Goal: Information Seeking & Learning: Learn about a topic

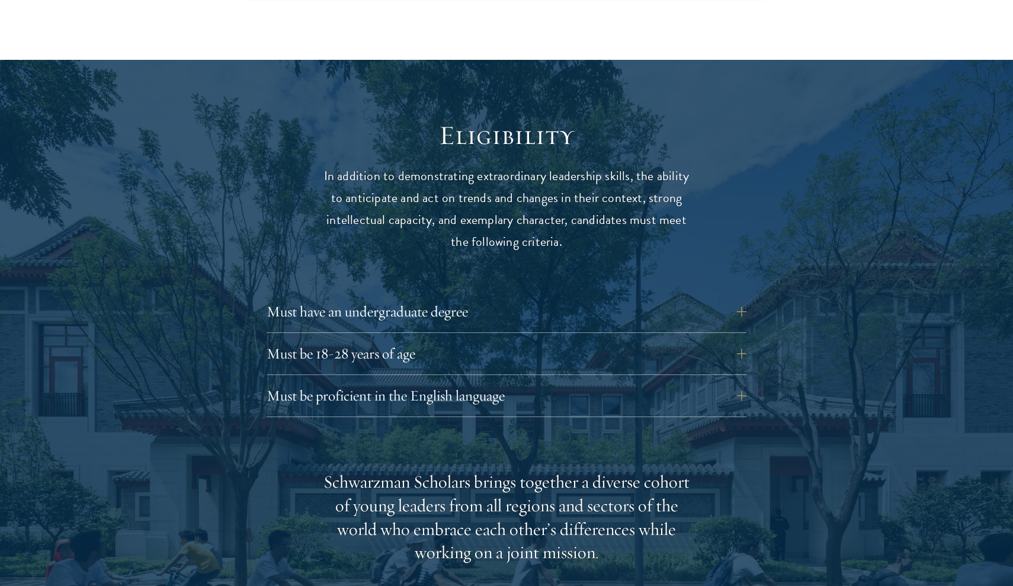
scroll to position [1464, 0]
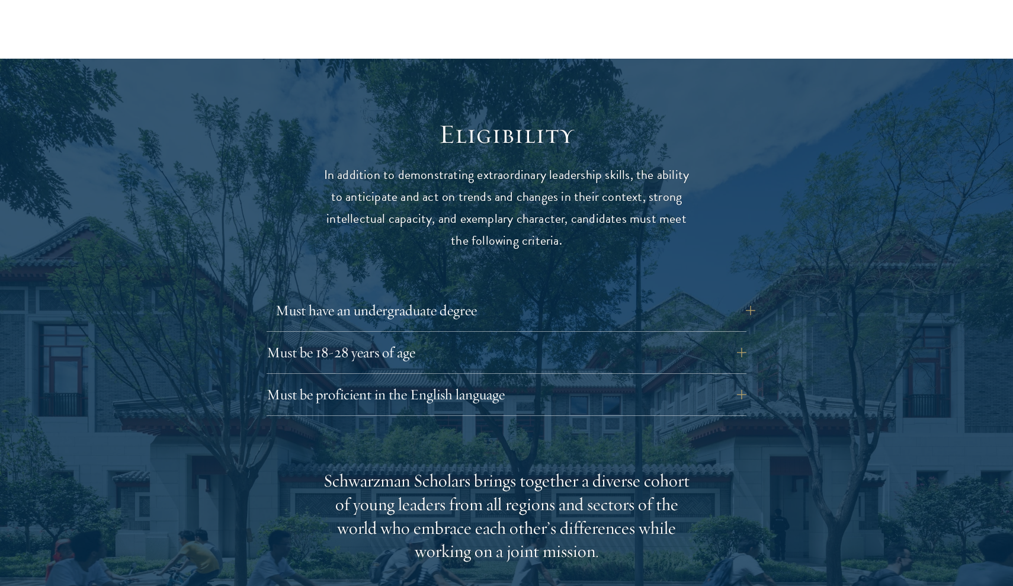
click at [488, 296] on button "Must have an undergraduate degree" at bounding box center [515, 310] width 480 height 28
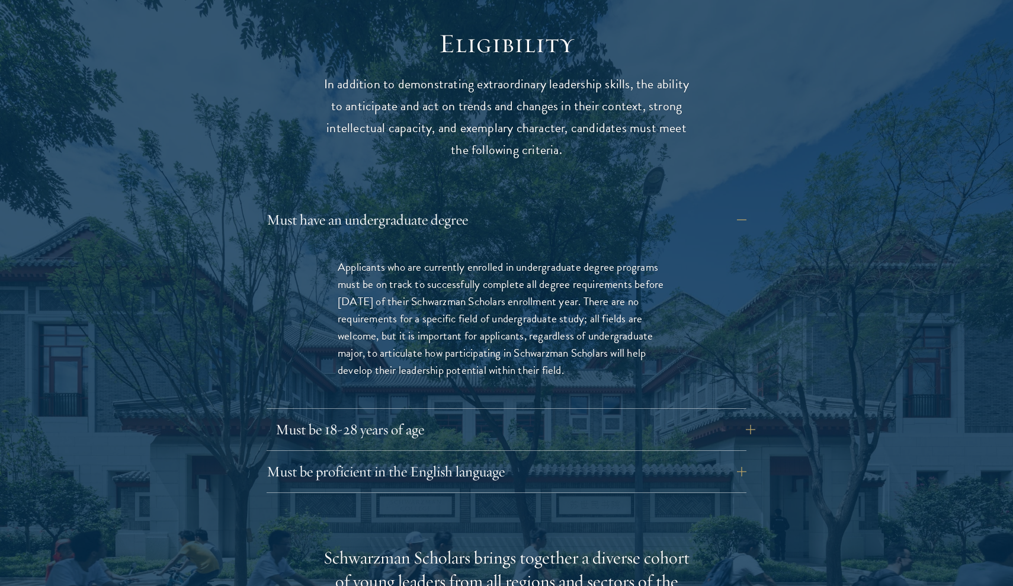
scroll to position [1561, 0]
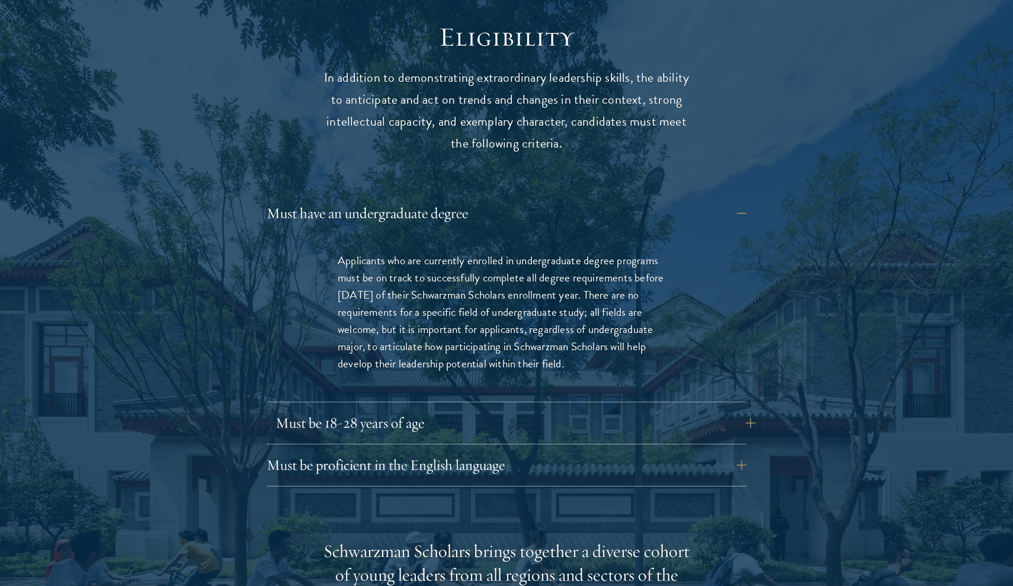
click at [521, 409] on button "Must be 18-28 years of age" at bounding box center [515, 423] width 480 height 28
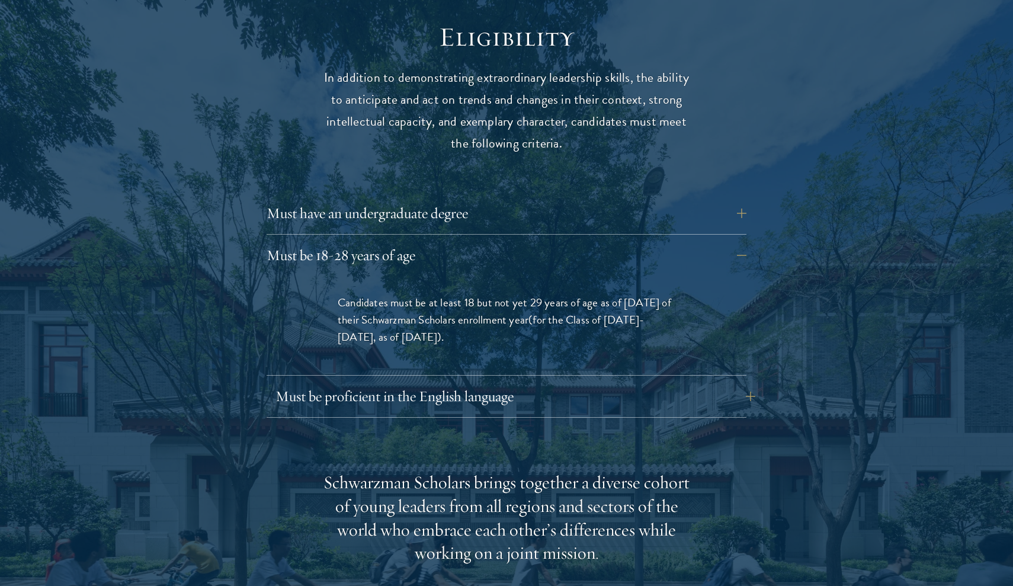
click at [512, 382] on button "Must be proficient in the English language" at bounding box center [515, 396] width 480 height 28
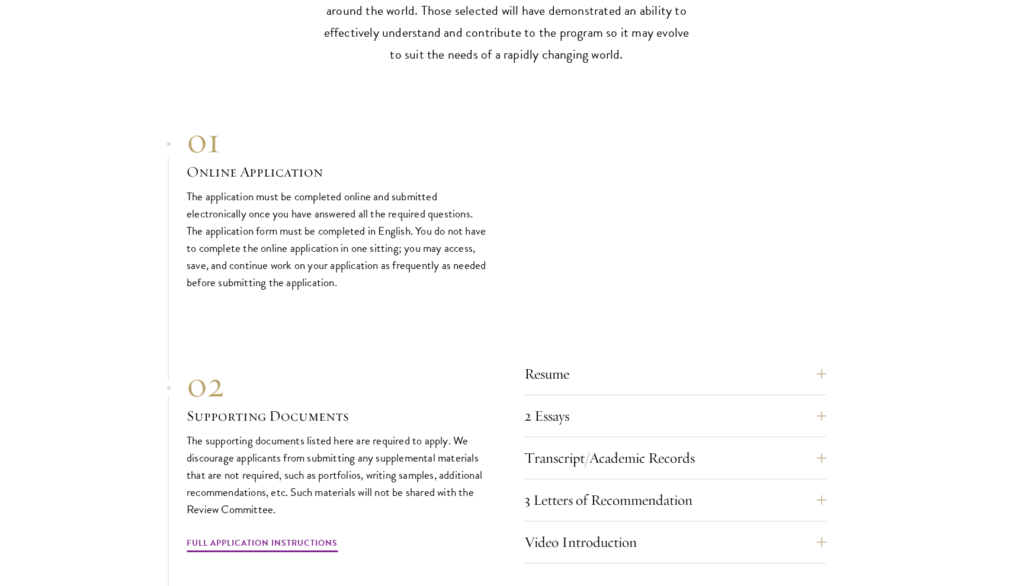
scroll to position [4103, 0]
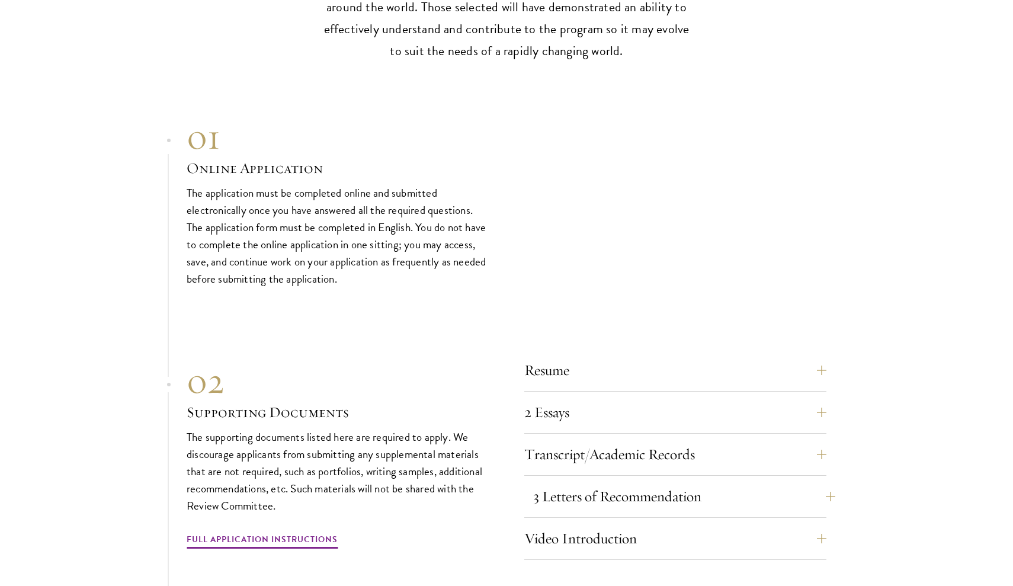
click at [579, 482] on button "3 Letters of Recommendation" at bounding box center [684, 496] width 302 height 28
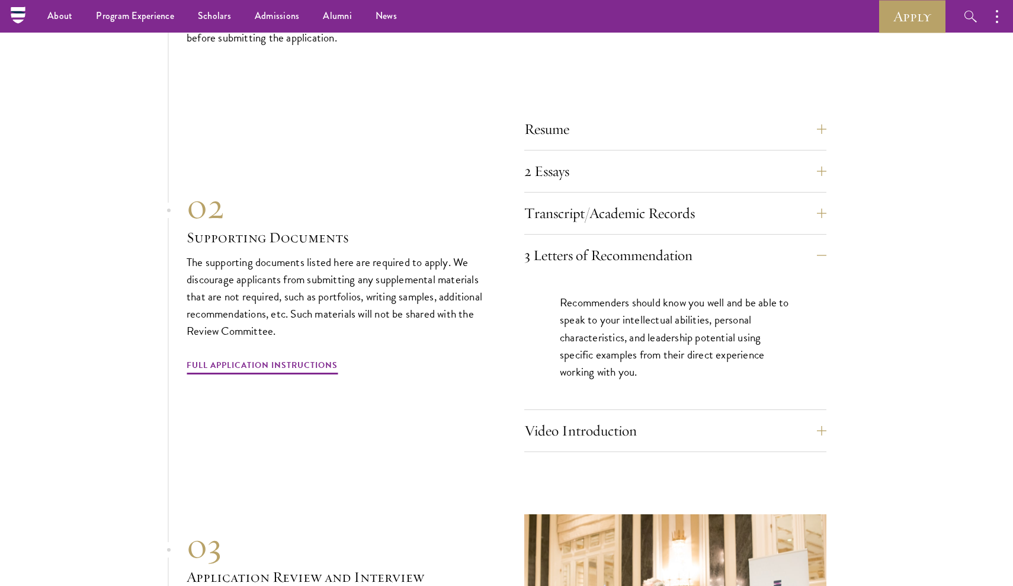
scroll to position [4023, 0]
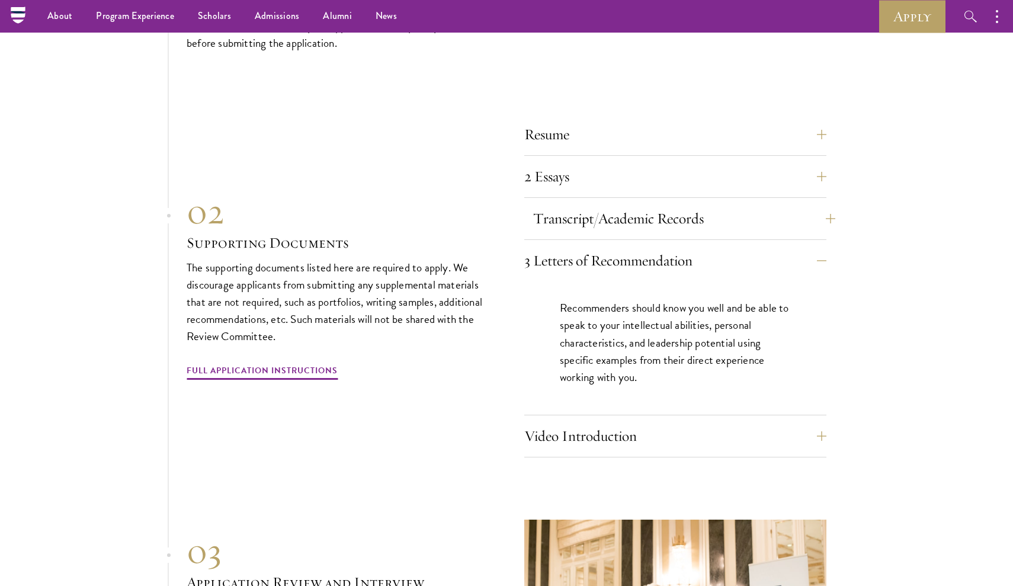
click at [655, 204] on button "Transcript/Academic Records" at bounding box center [684, 218] width 302 height 28
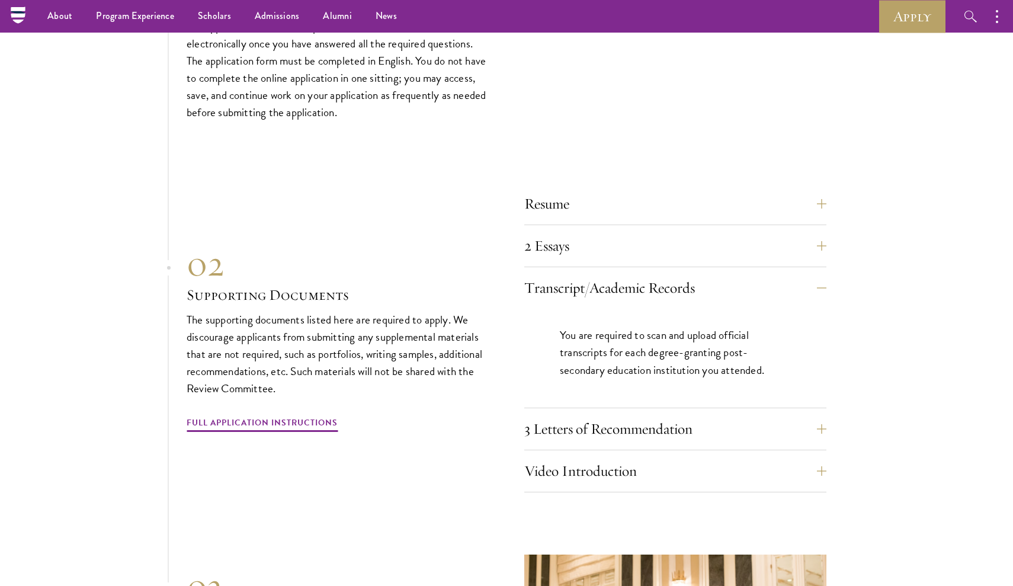
scroll to position [3950, 0]
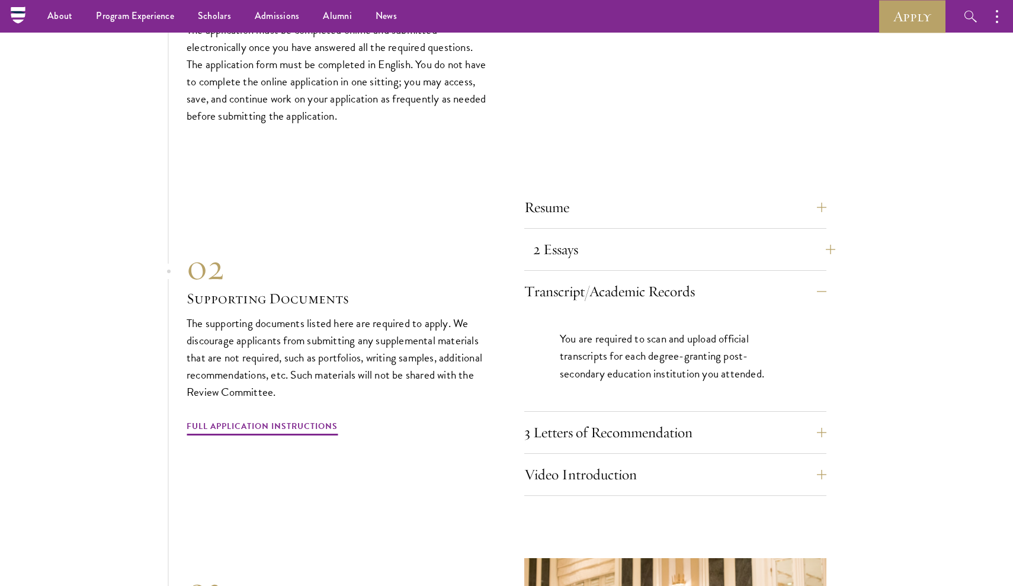
click at [688, 235] on button "2 Essays" at bounding box center [684, 249] width 302 height 28
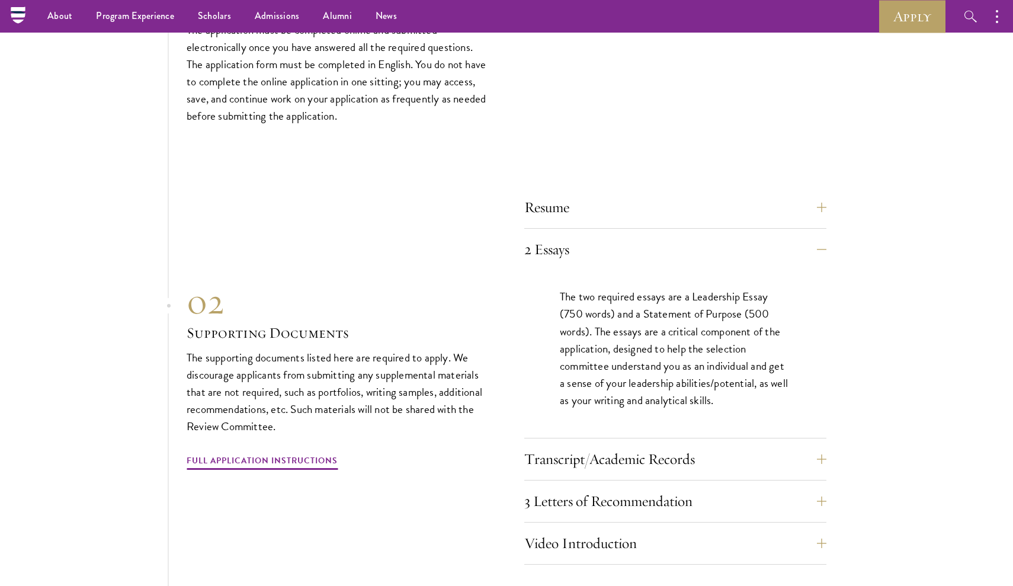
click at [624, 187] on div "Resume A current version of your resume or CV (maximum 2 pages). 2 Essays The t…" at bounding box center [675, 376] width 302 height 378
click at [617, 193] on button "Resume" at bounding box center [684, 207] width 302 height 28
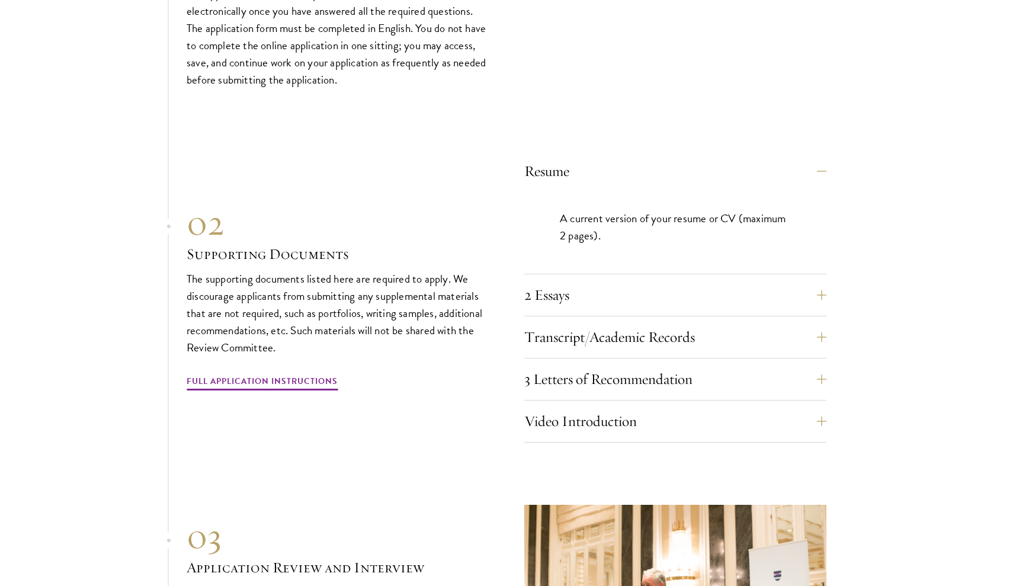
scroll to position [3994, 0]
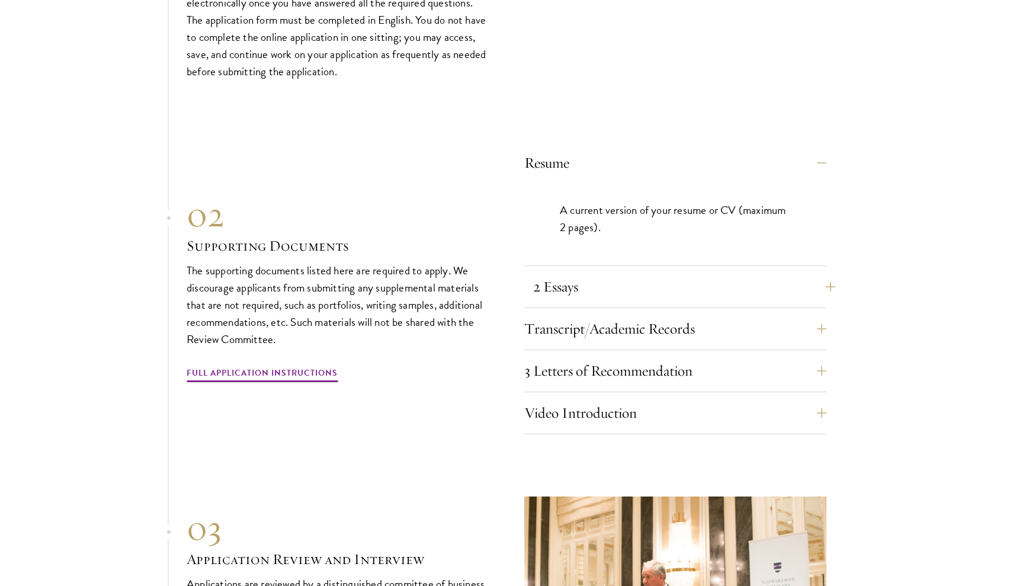
click at [656, 272] on button "2 Essays" at bounding box center [684, 286] width 302 height 28
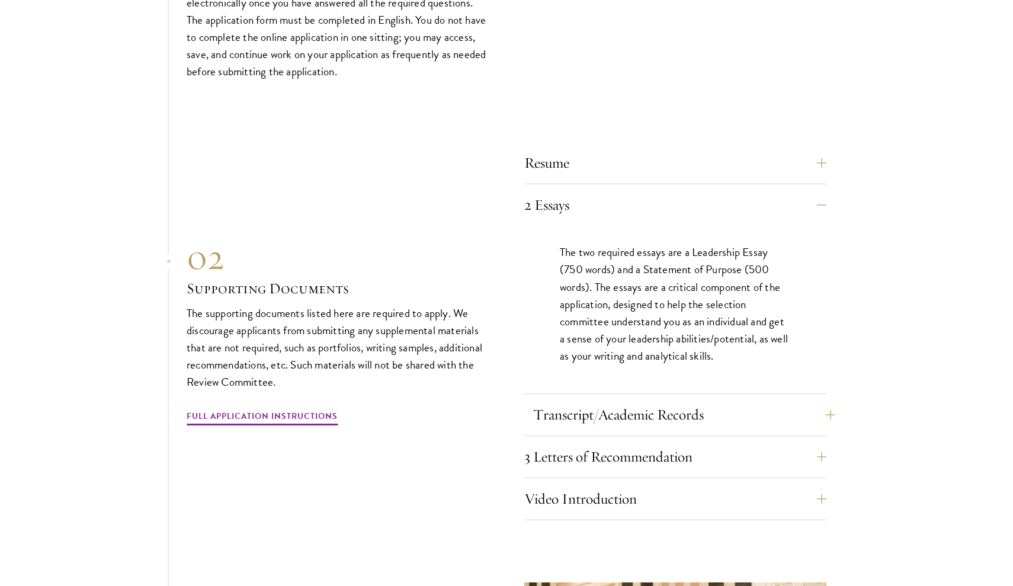
click at [633, 400] on button "Transcript/Academic Records" at bounding box center [684, 414] width 302 height 28
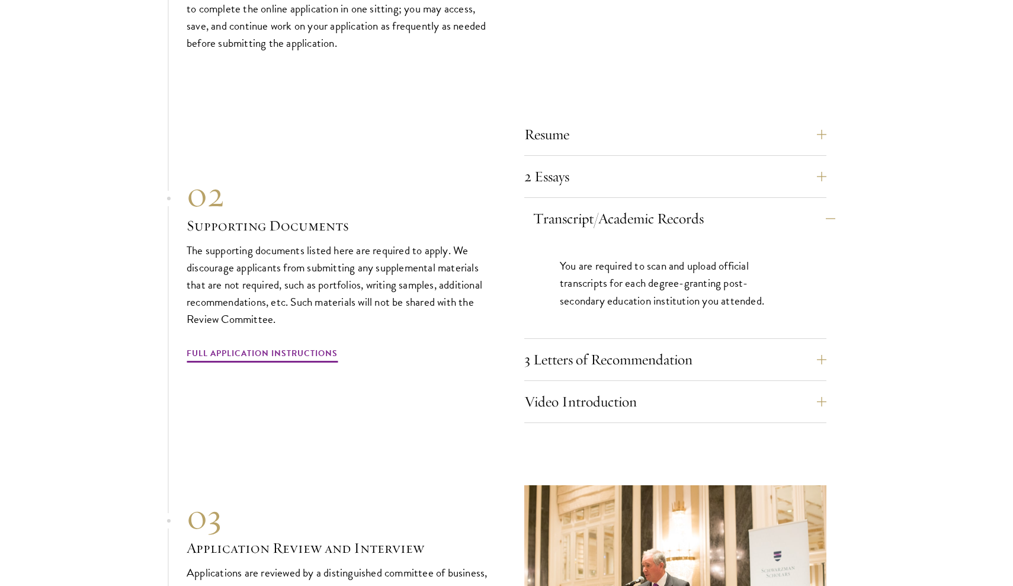
scroll to position [4036, 0]
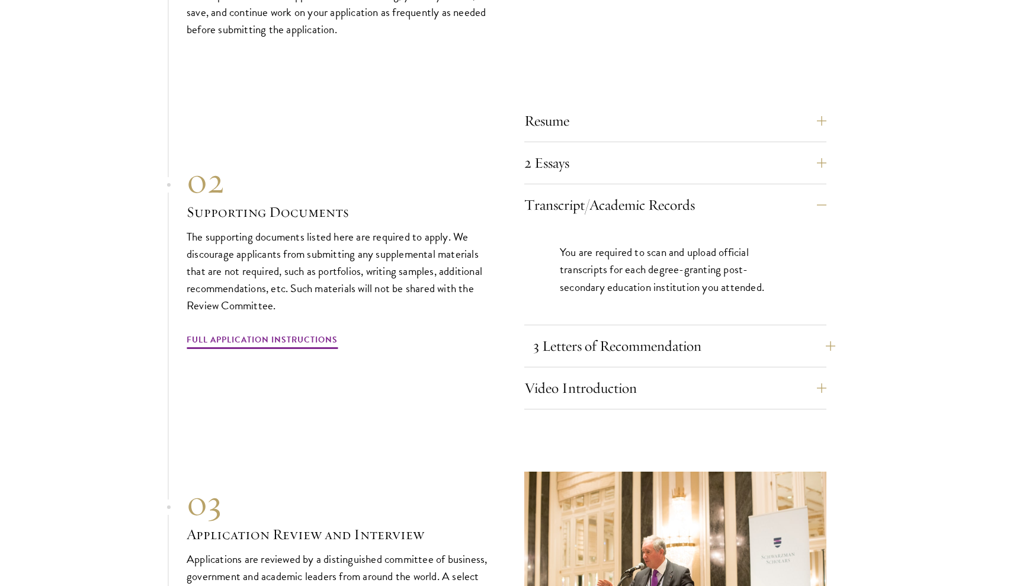
click at [638, 332] on button "3 Letters of Recommendation" at bounding box center [684, 346] width 302 height 28
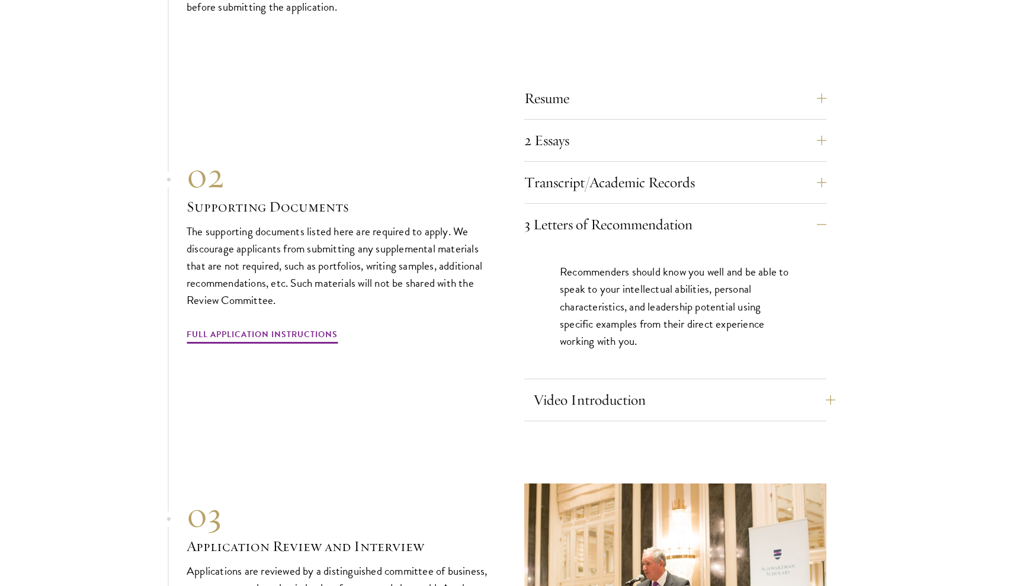
click at [628, 386] on button "Video Introduction" at bounding box center [684, 400] width 302 height 28
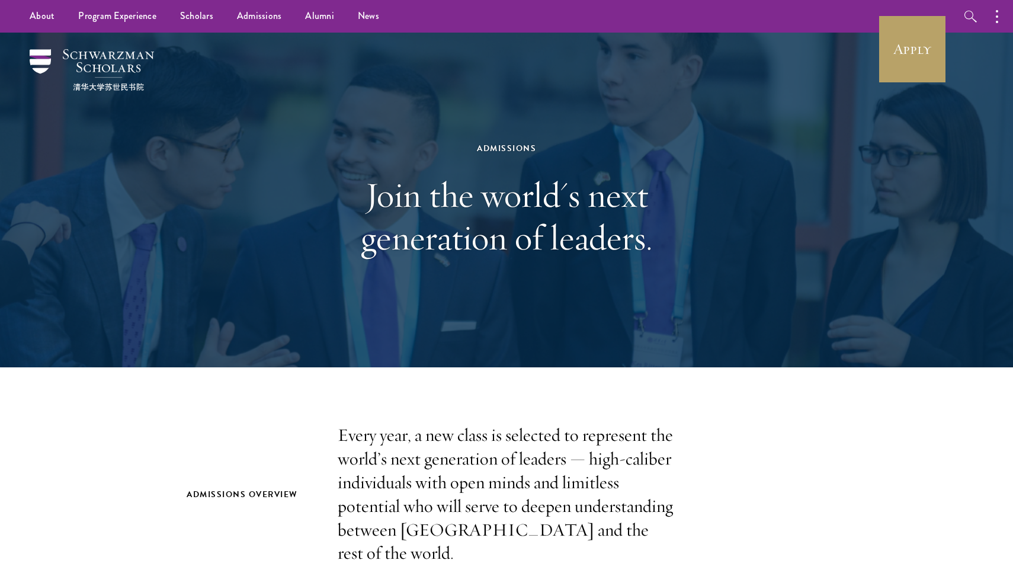
scroll to position [0, 0]
click at [192, 11] on link "Scholars" at bounding box center [196, 16] width 57 height 33
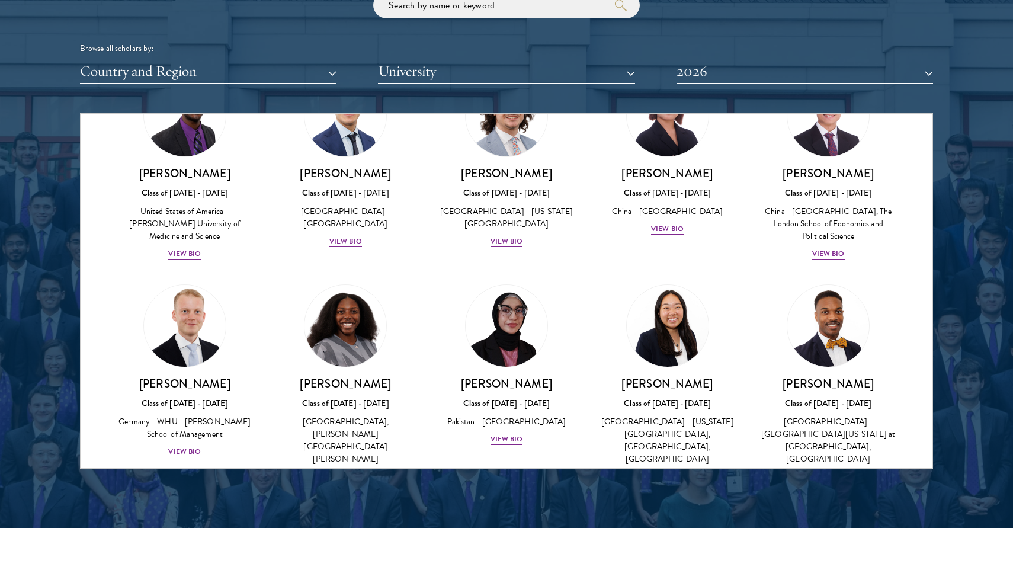
scroll to position [2048, 0]
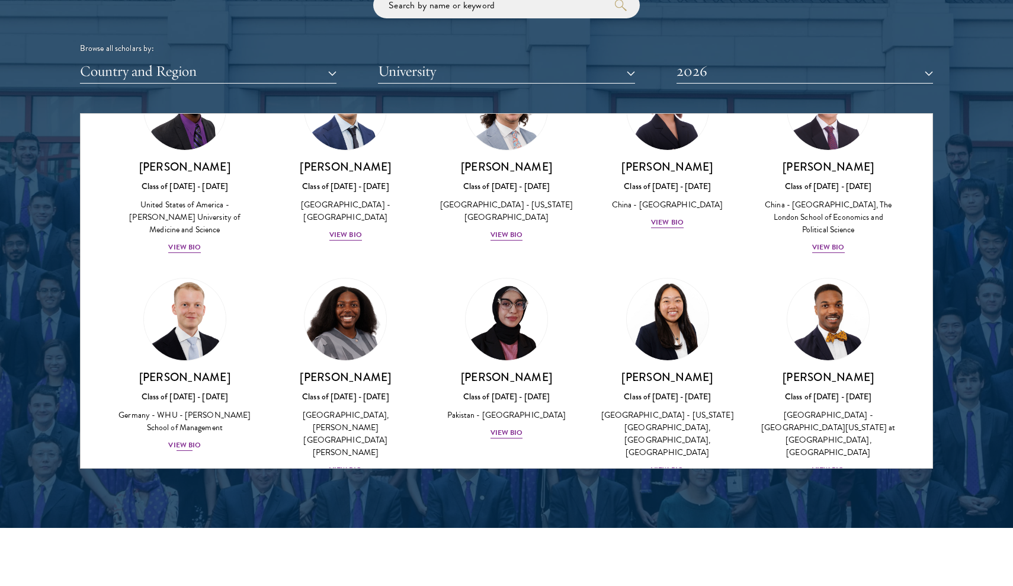
click at [177, 409] on div "Germany - WHU - [PERSON_NAME] School of Management" at bounding box center [184, 421] width 137 height 25
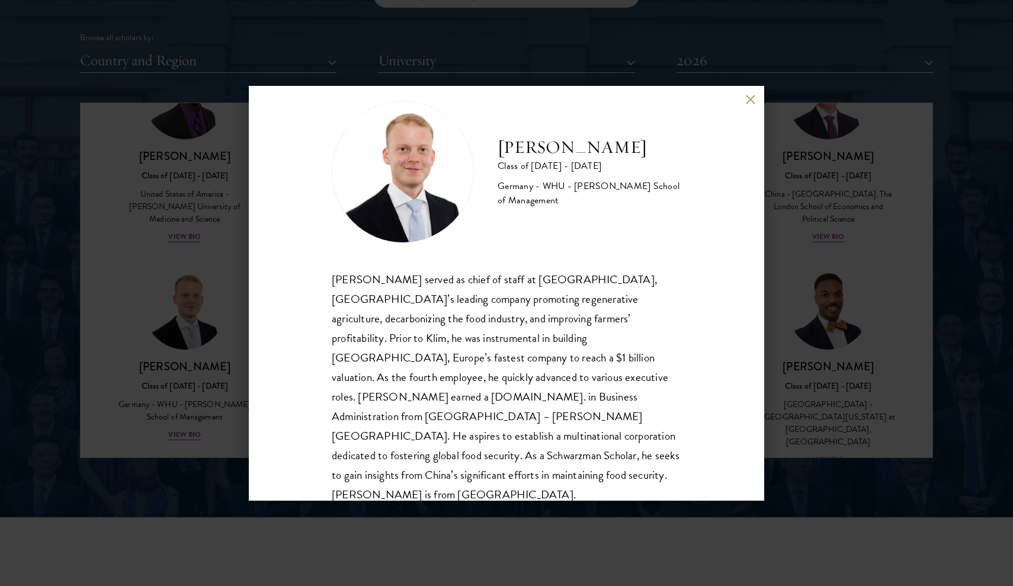
scroll to position [1473, 0]
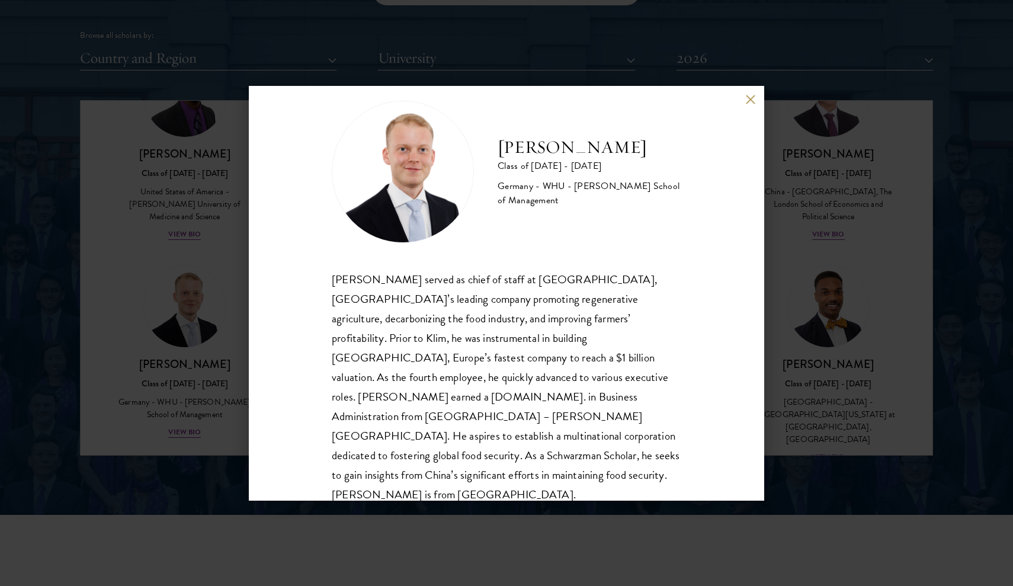
click at [662, 512] on div "[PERSON_NAME] Class of [DATE] - [DATE] [GEOGRAPHIC_DATA] - [GEOGRAPHIC_DATA] - …" at bounding box center [506, 293] width 1013 height 586
